Goal: Find specific page/section: Find specific page/section

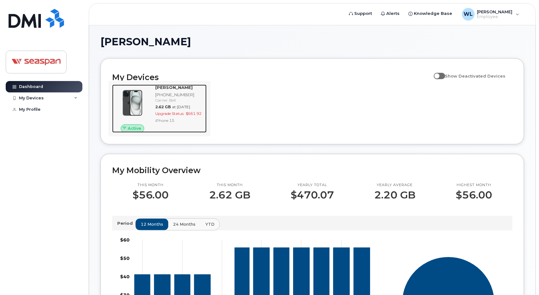
click at [162, 86] on strong "[PERSON_NAME]" at bounding box center [173, 87] width 37 height 5
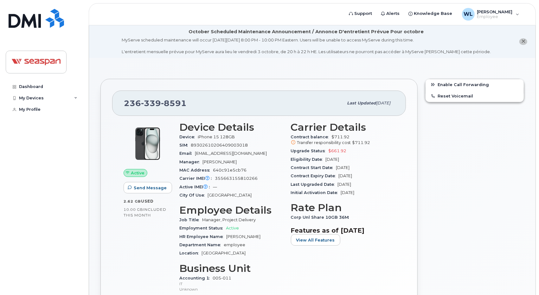
click at [23, 156] on div "Dashboard My Devices Add Device 236-339-8591 (Wai Liu) My Profile" at bounding box center [45, 183] width 78 height 205
